Goal: Check status: Check status

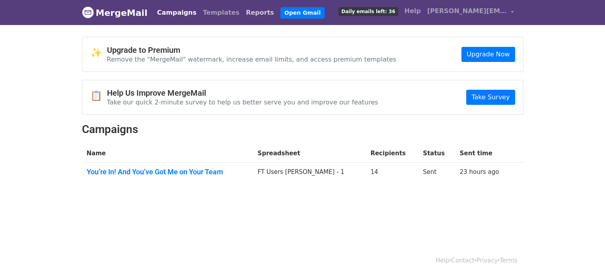
click at [243, 13] on link "Reports" at bounding box center [260, 13] width 35 height 16
click at [184, 168] on link "You’re In! And You’ve Got Me on Your Team" at bounding box center [168, 172] width 162 height 9
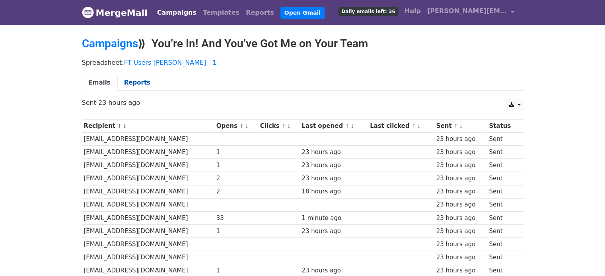
click at [135, 80] on link "Reports" at bounding box center [137, 83] width 40 height 16
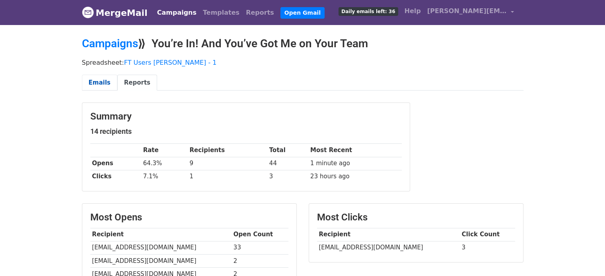
click at [104, 80] on link "Emails" at bounding box center [99, 83] width 35 height 16
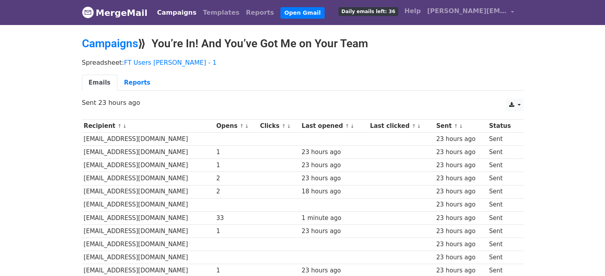
scroll to position [80, 0]
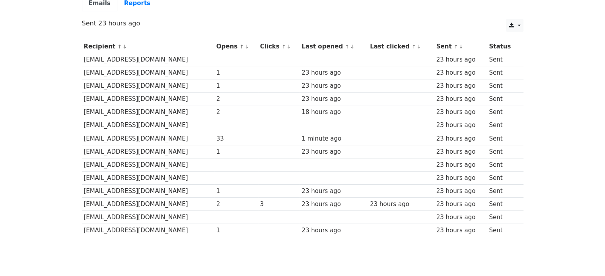
drag, startPoint x: 284, startPoint y: 200, endPoint x: 302, endPoint y: 200, distance: 17.1
click at [297, 200] on tr "lakshayarya992@gmail.com 2 3 23 hours ago 23 hours ago 23 hours ago Sent" at bounding box center [303, 204] width 442 height 13
click at [304, 200] on div "23 hours ago" at bounding box center [334, 204] width 64 height 9
drag, startPoint x: 307, startPoint y: 200, endPoint x: 312, endPoint y: 183, distance: 17.0
click at [308, 200] on div "23 hours ago" at bounding box center [334, 204] width 64 height 9
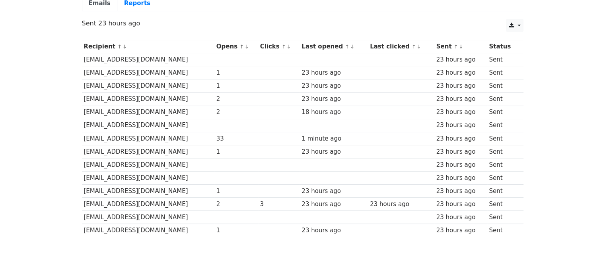
drag, startPoint x: 312, startPoint y: 144, endPoint x: 314, endPoint y: 129, distance: 15.6
click at [312, 142] on tbody "Recipient ↑ ↓ Opens ↑ ↓ Clicks ↑ ↓ Last opened ↑ ↓ Last clicked ↑ ↓ Sent ↑ ↓ St…" at bounding box center [303, 138] width 442 height 197
click at [307, 86] on div "23 hours ago" at bounding box center [334, 86] width 64 height 9
drag, startPoint x: 82, startPoint y: 228, endPoint x: 145, endPoint y: 228, distance: 63.7
click at [145, 228] on td "[EMAIL_ADDRESS][DOMAIN_NAME]" at bounding box center [148, 230] width 132 height 13
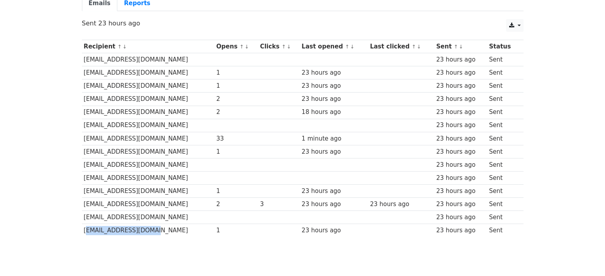
click at [113, 228] on td "[EMAIL_ADDRESS][DOMAIN_NAME]" at bounding box center [148, 230] width 132 height 13
